Goal: Find contact information: Obtain details needed to contact an individual or organization

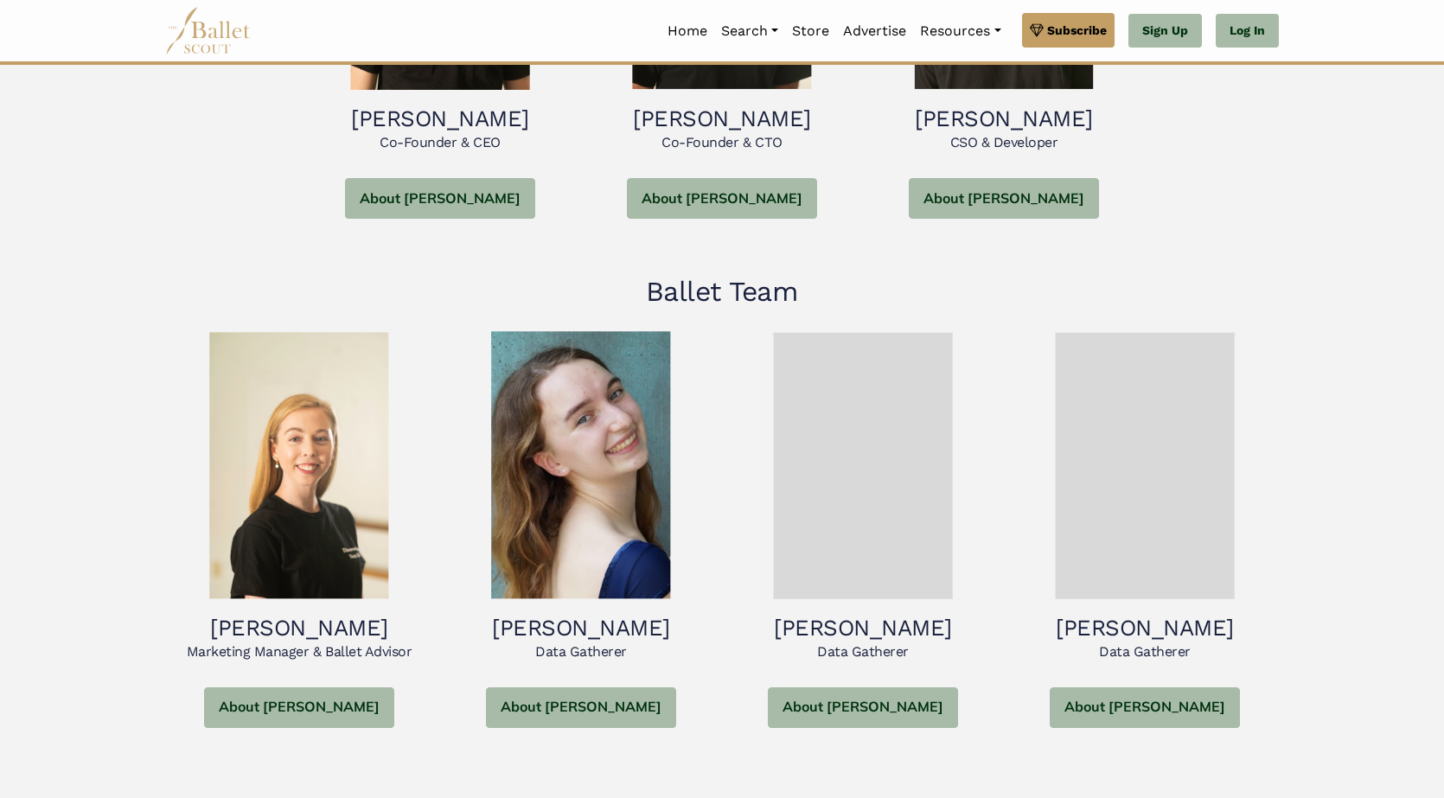
scroll to position [692, 0]
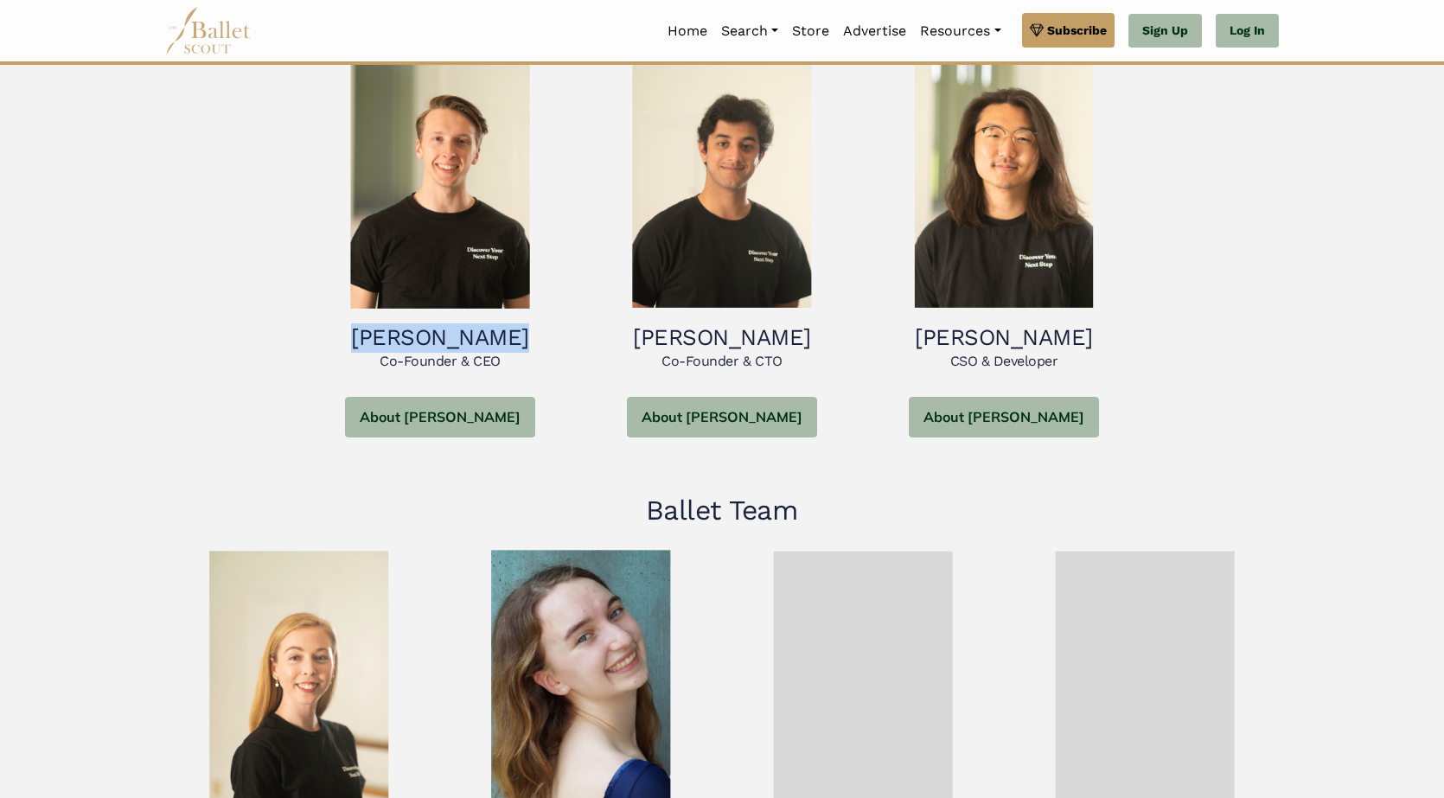
copy h3 "Robert Fulton"
drag, startPoint x: 353, startPoint y: 318, endPoint x: 516, endPoint y: 331, distance: 164.0
click at [516, 331] on h3 "Robert Fulton" at bounding box center [440, 337] width 254 height 29
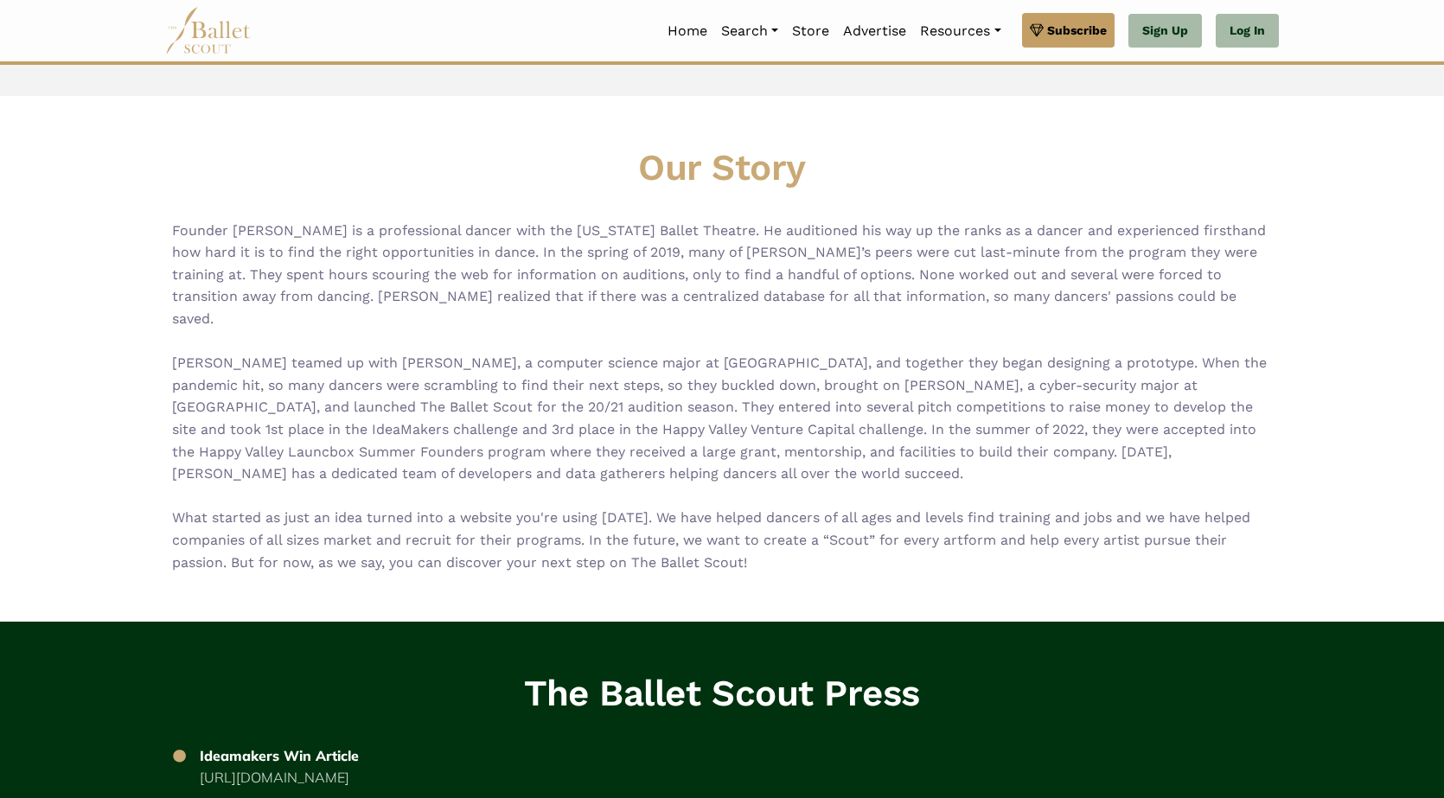
scroll to position [3172, 0]
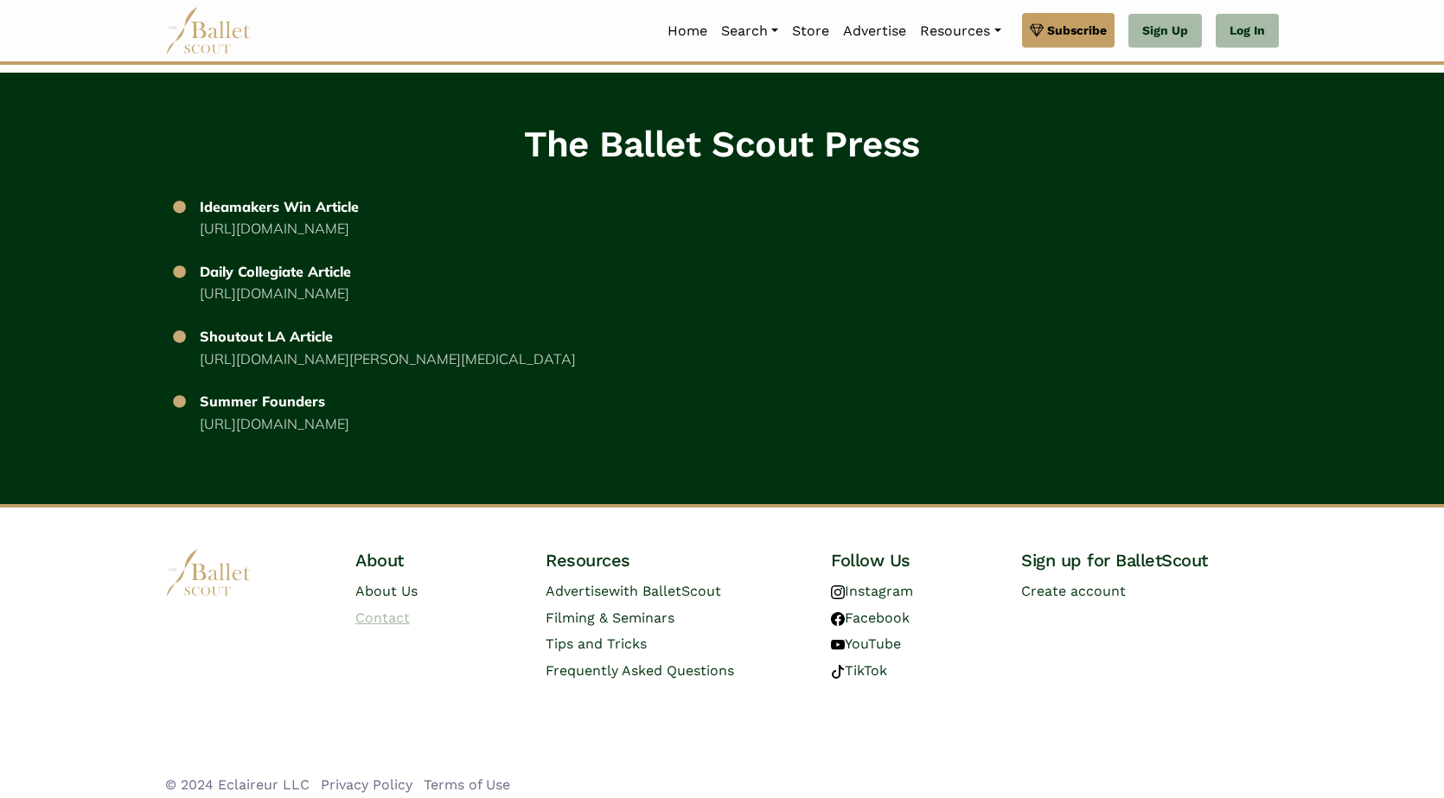
click at [377, 610] on link "Contact" at bounding box center [382, 618] width 54 height 16
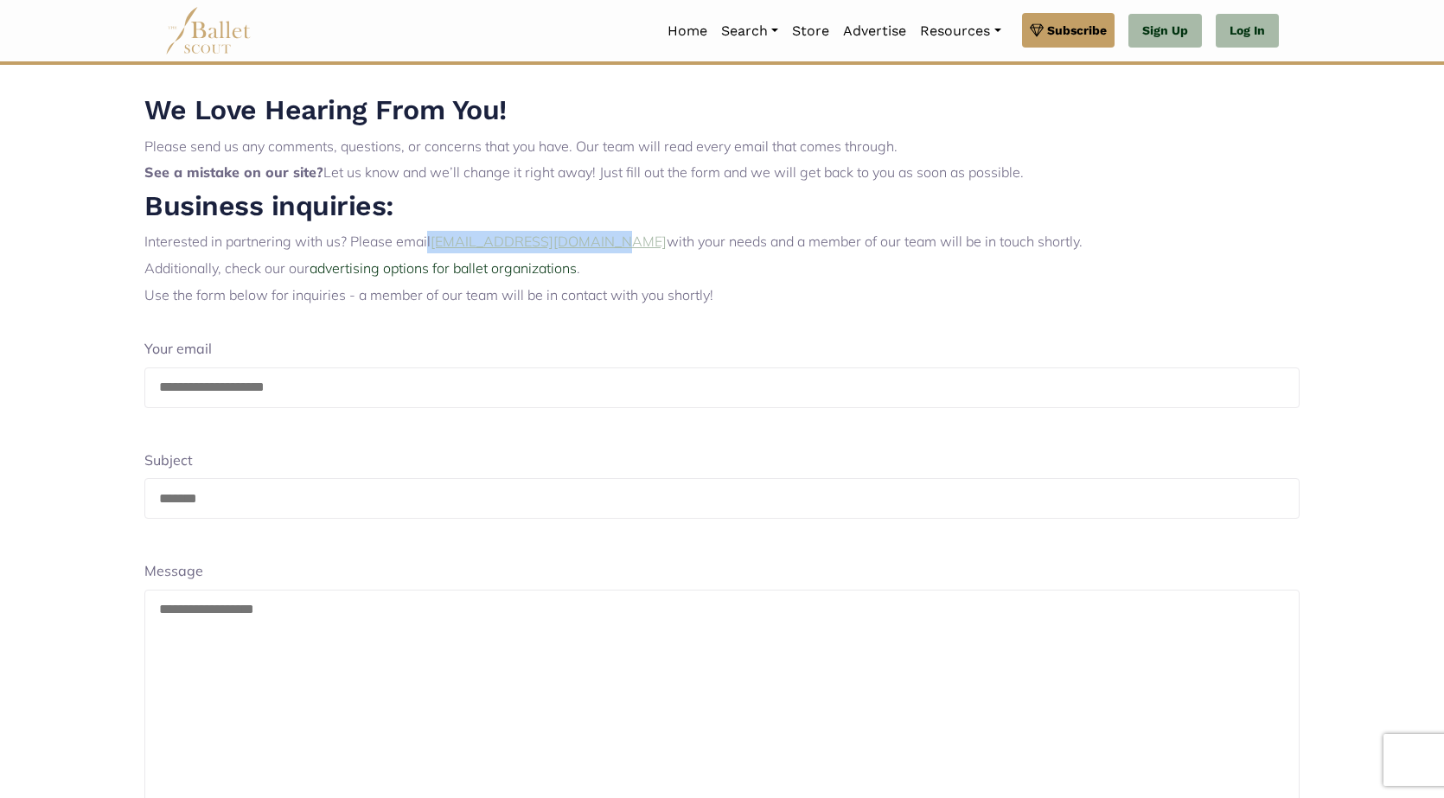
copy p "l [EMAIL_ADDRESS][DOMAIN_NAME]"
drag, startPoint x: 428, startPoint y: 238, endPoint x: 586, endPoint y: 245, distance: 158.4
click at [586, 245] on p "Interested in partnering with us? Please email [EMAIL_ADDRESS][DOMAIN_NAME] wit…" at bounding box center [722, 242] width 1156 height 22
